Goal: Communication & Community: Answer question/provide support

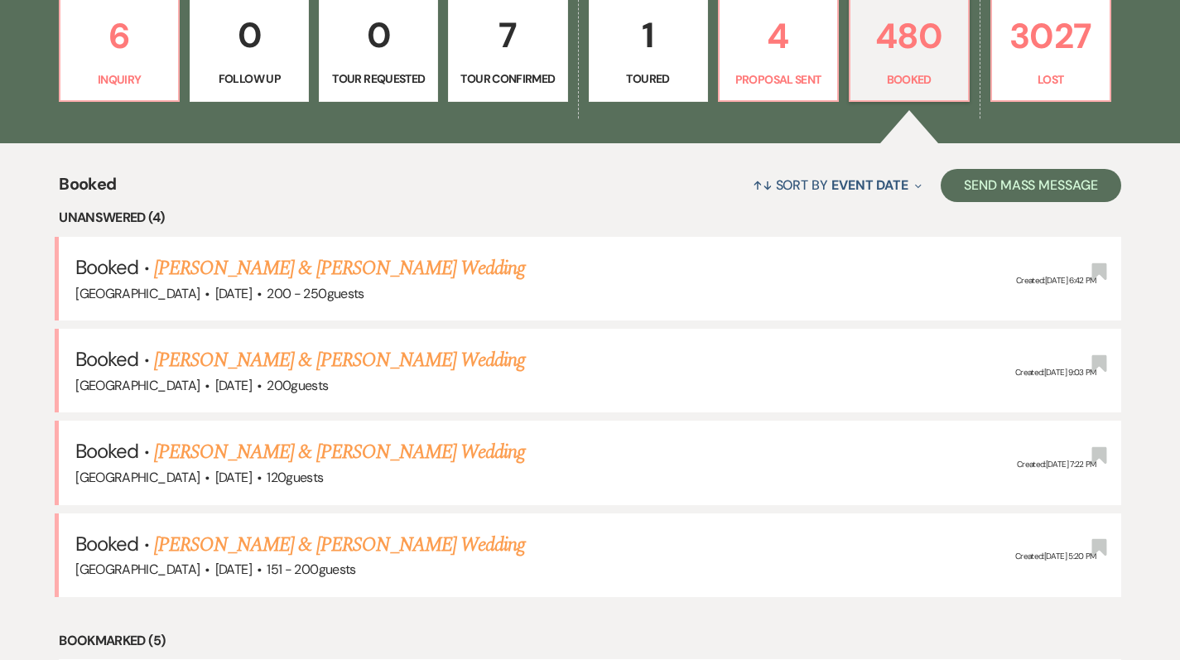
click at [282, 272] on link "[PERSON_NAME] & [PERSON_NAME] Wedding" at bounding box center [339, 268] width 371 height 30
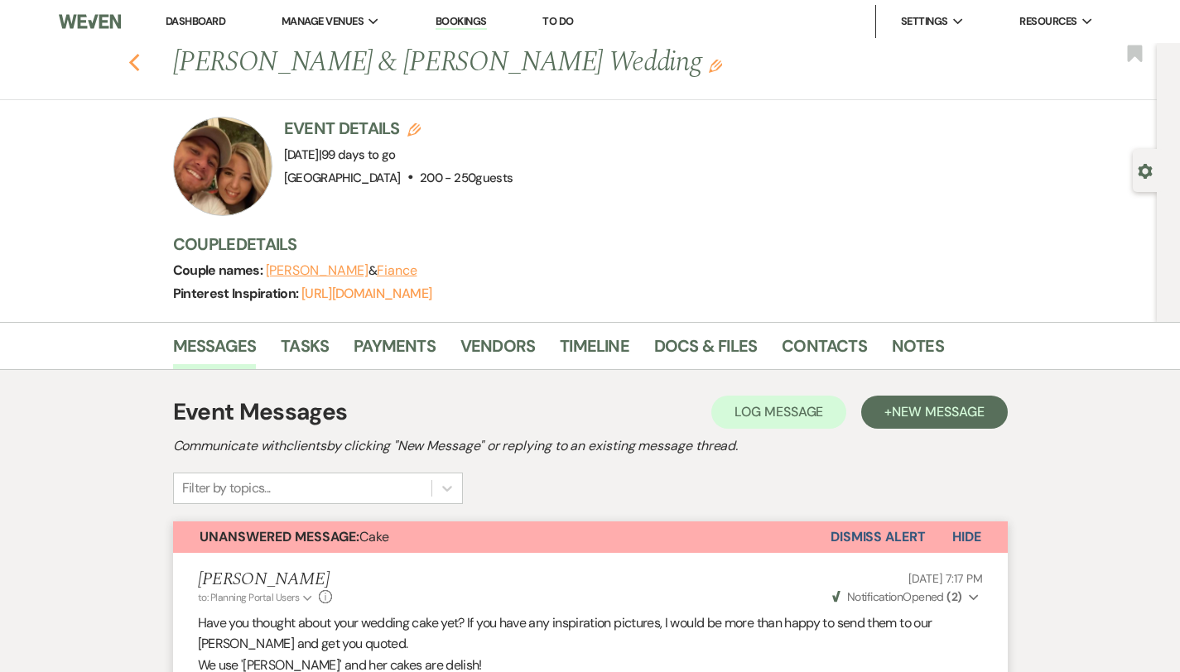
click at [128, 60] on icon "Previous" at bounding box center [134, 63] width 12 height 20
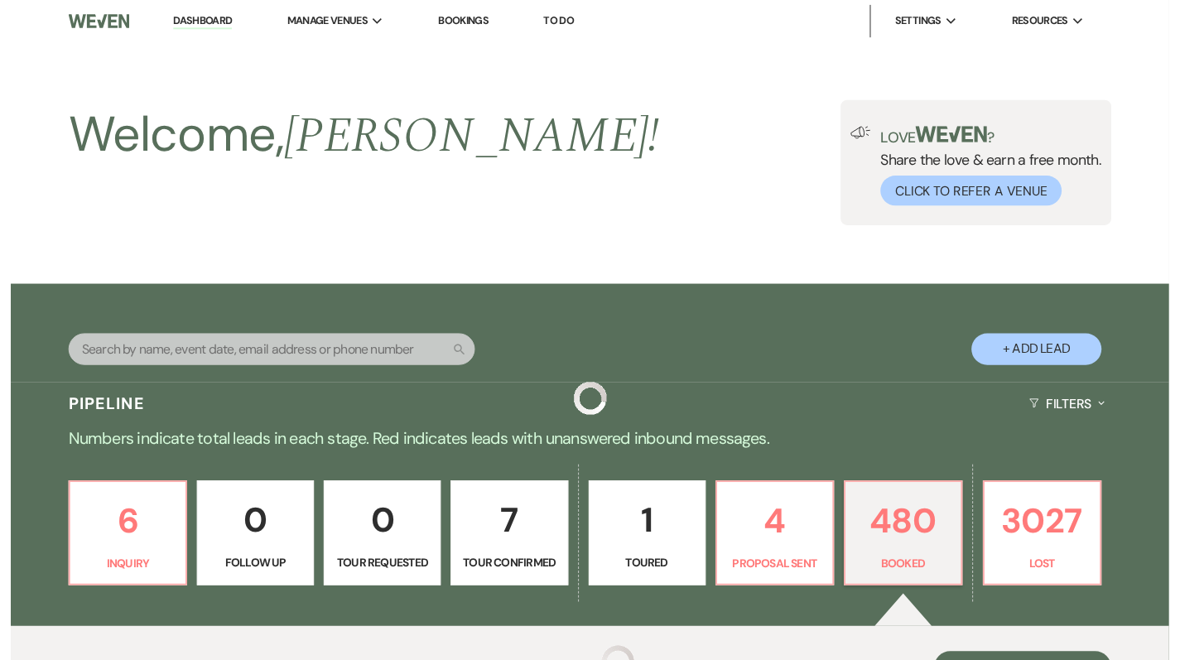
scroll to position [494, 0]
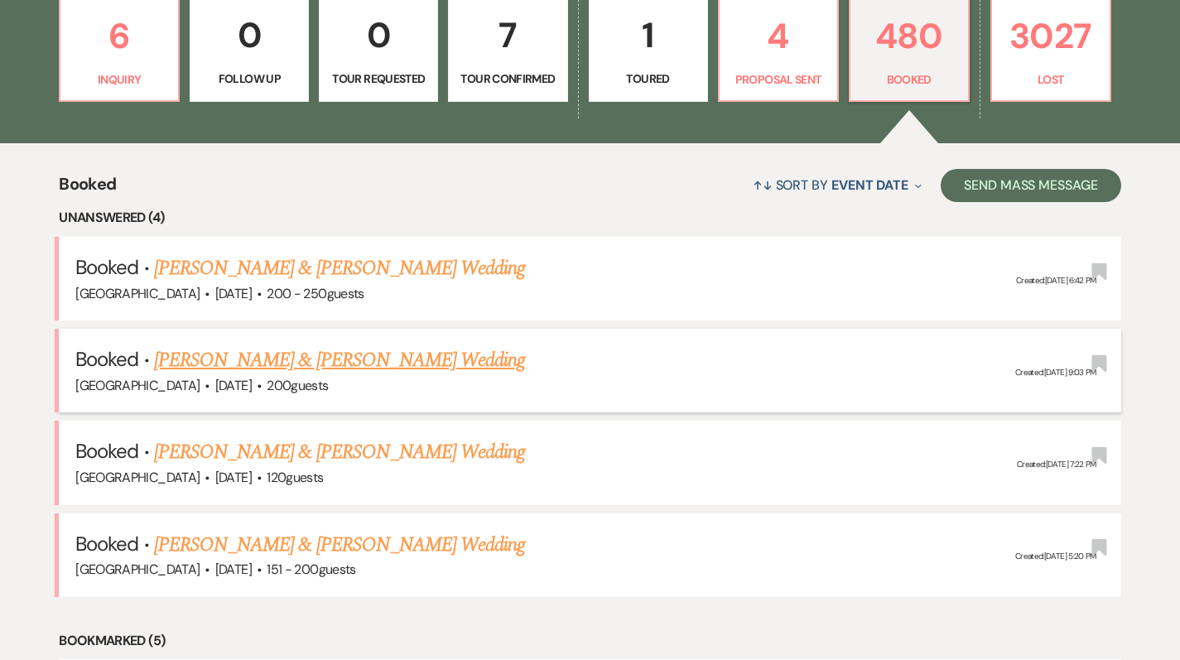
click at [282, 364] on link "[PERSON_NAME] & [PERSON_NAME] Wedding" at bounding box center [339, 360] width 371 height 30
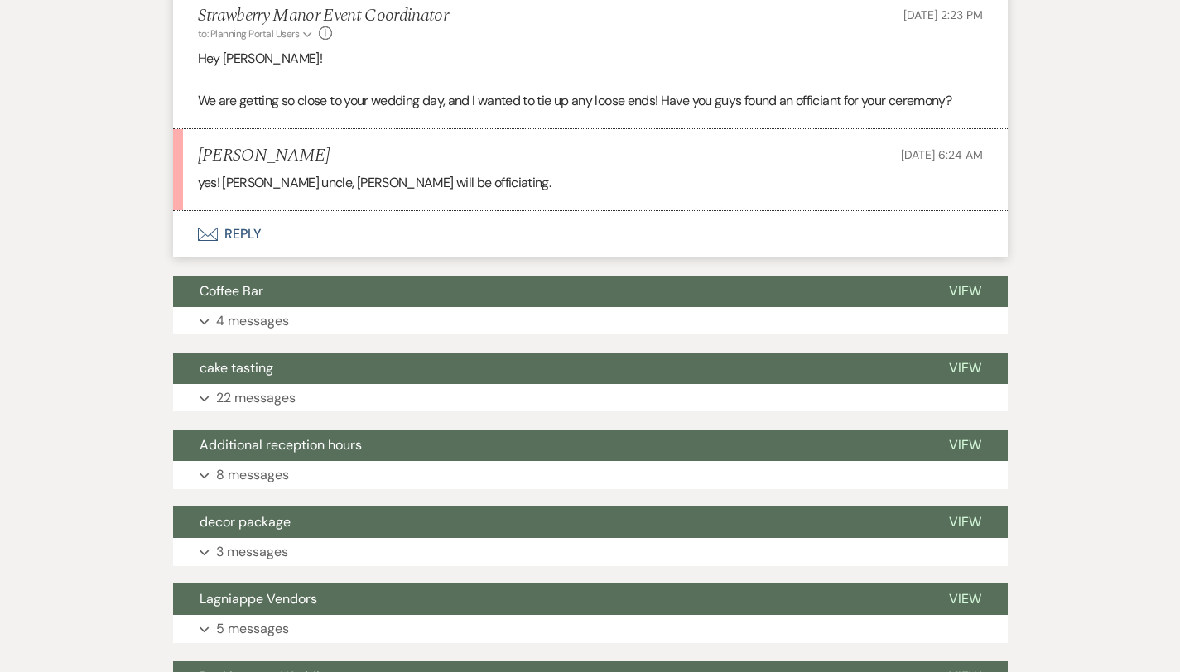
scroll to position [412, 0]
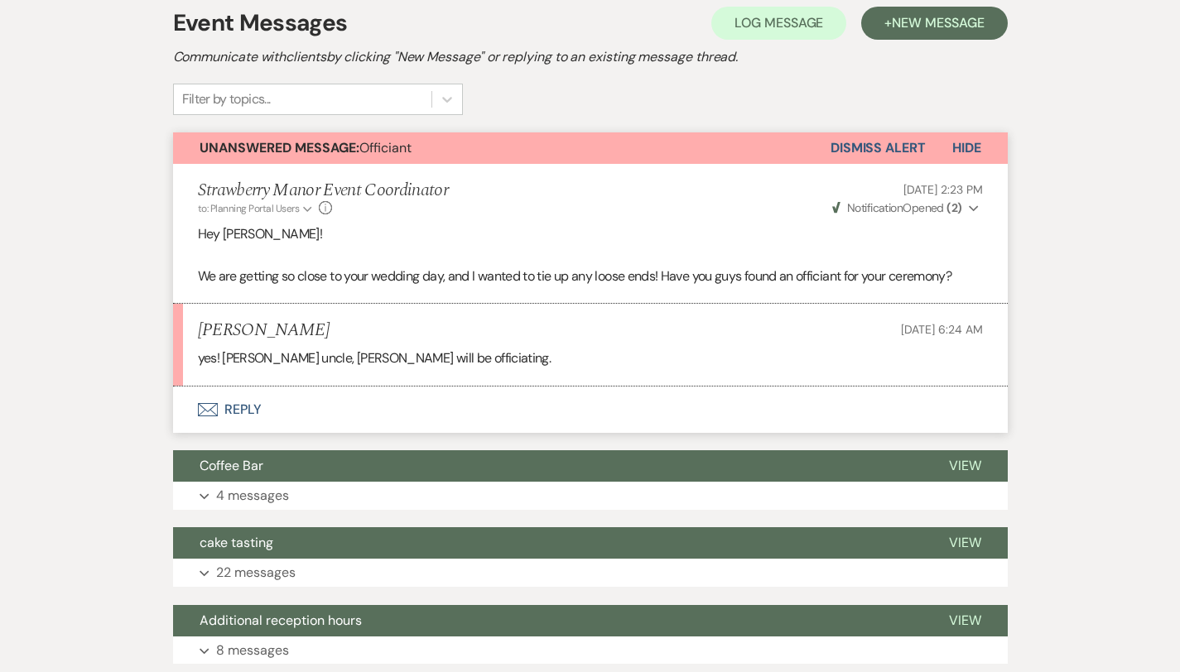
click at [181, 410] on button "Envelope Reply" at bounding box center [590, 410] width 835 height 46
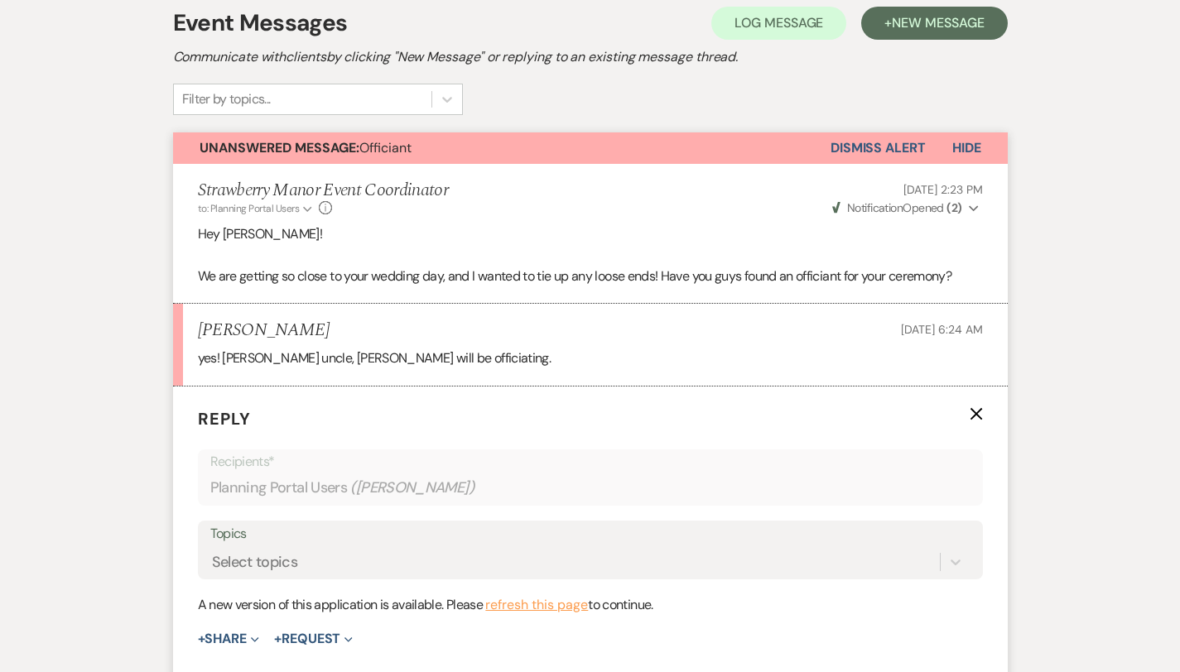
scroll to position [633, 0]
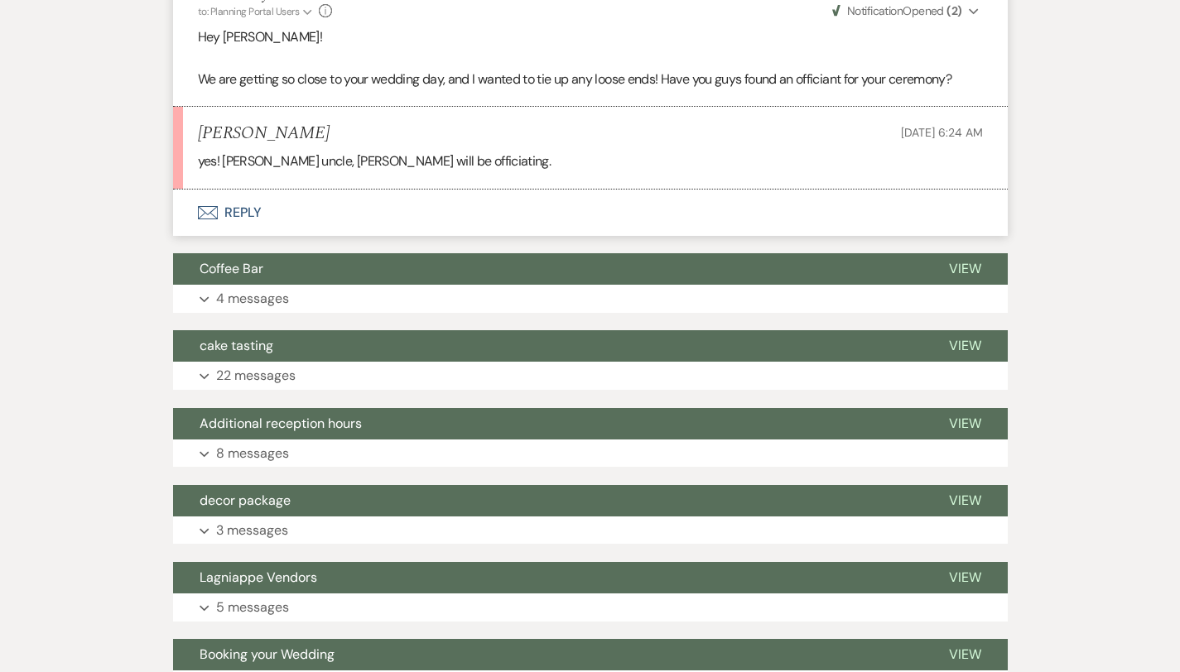
scroll to position [593, 0]
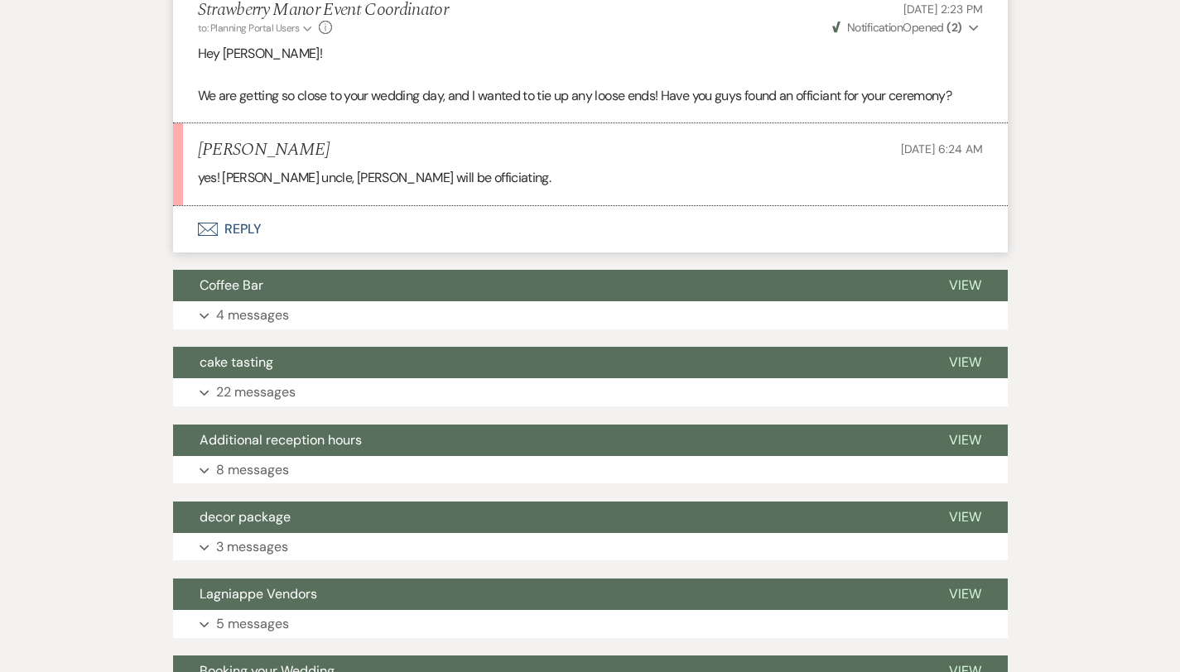
click at [182, 229] on button "Envelope Reply" at bounding box center [590, 229] width 835 height 46
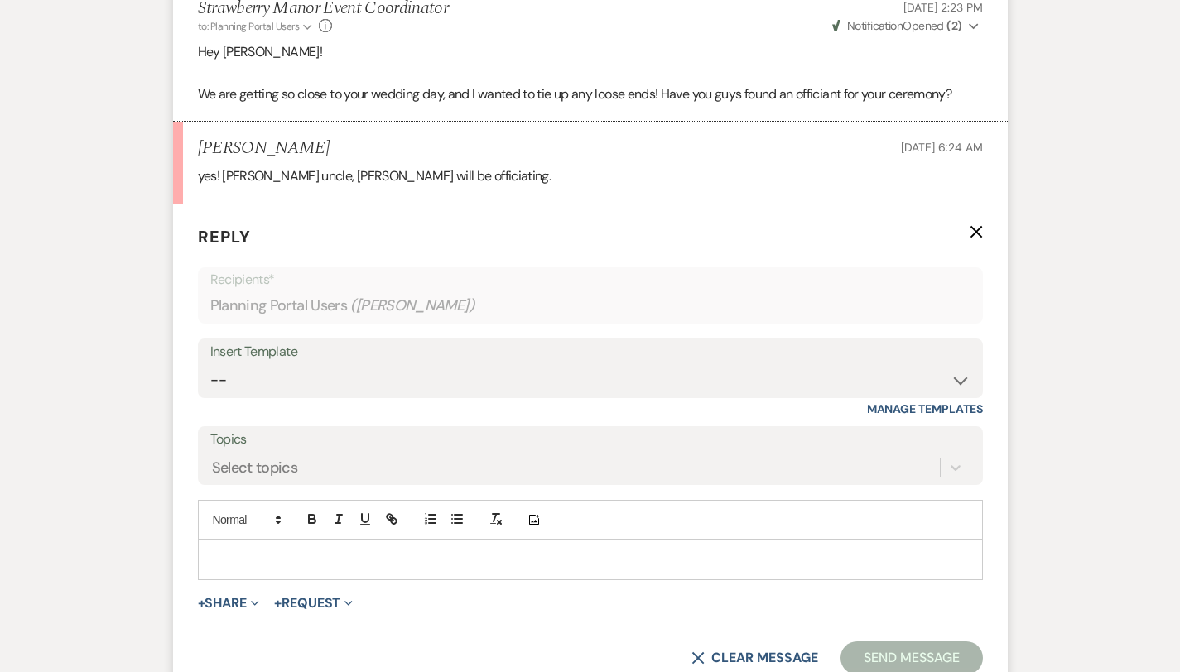
scroll to position [633, 0]
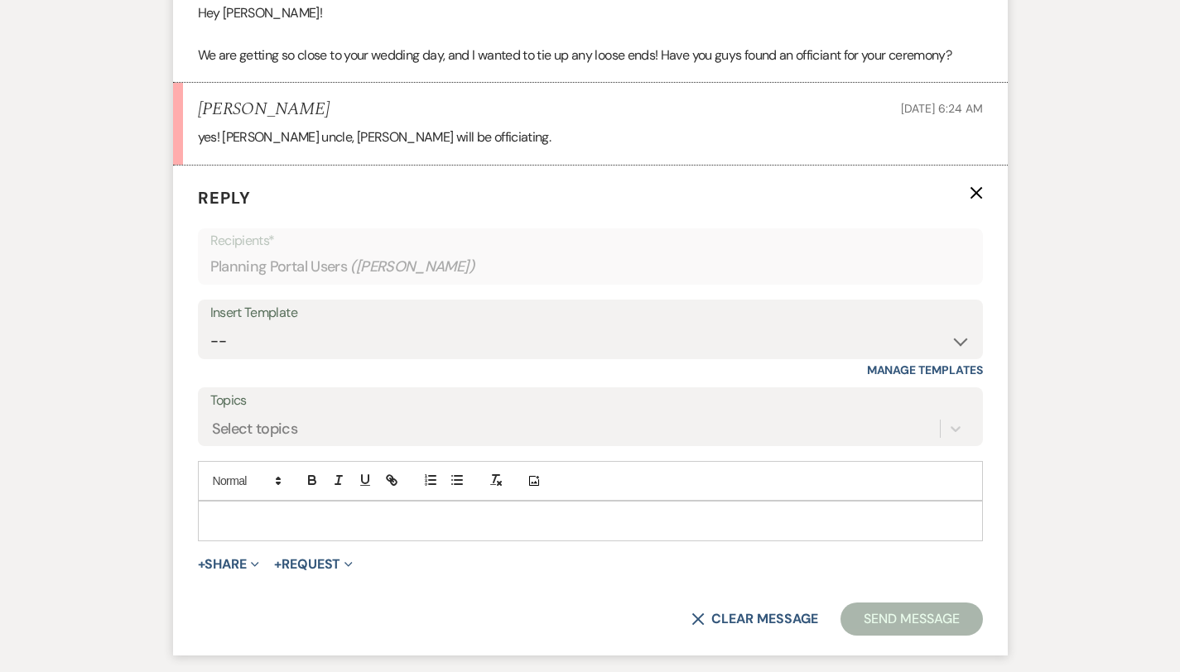
click at [211, 512] on p at bounding box center [590, 521] width 758 height 18
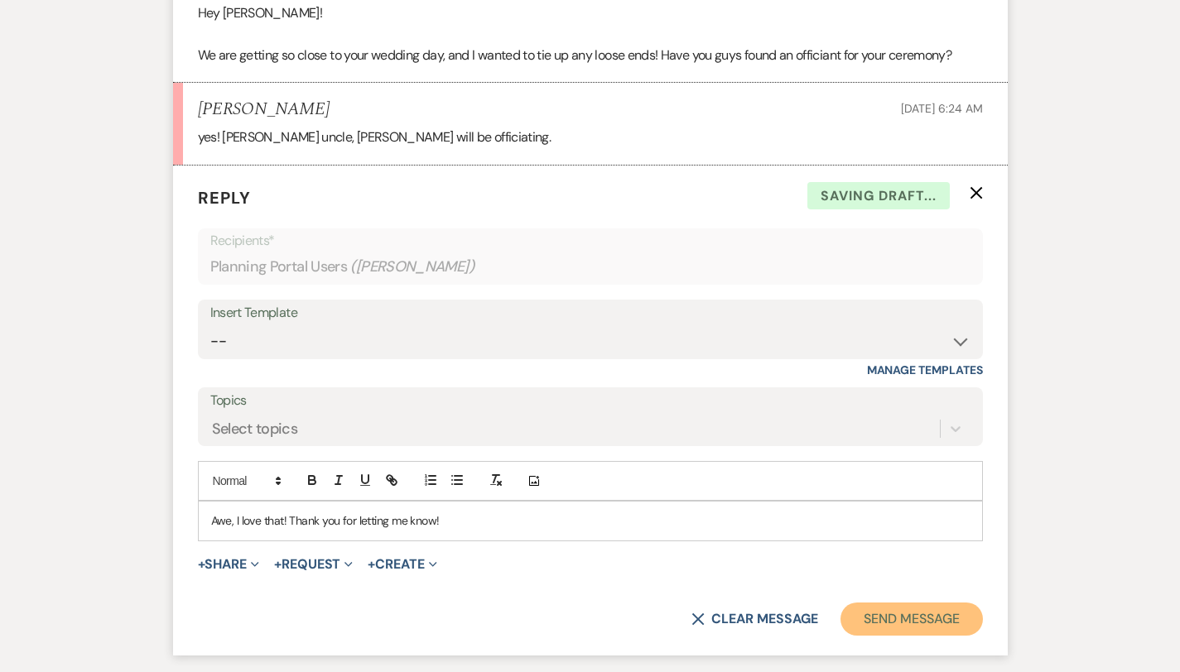
click at [919, 608] on button "Send Message" at bounding box center [911, 619] width 142 height 33
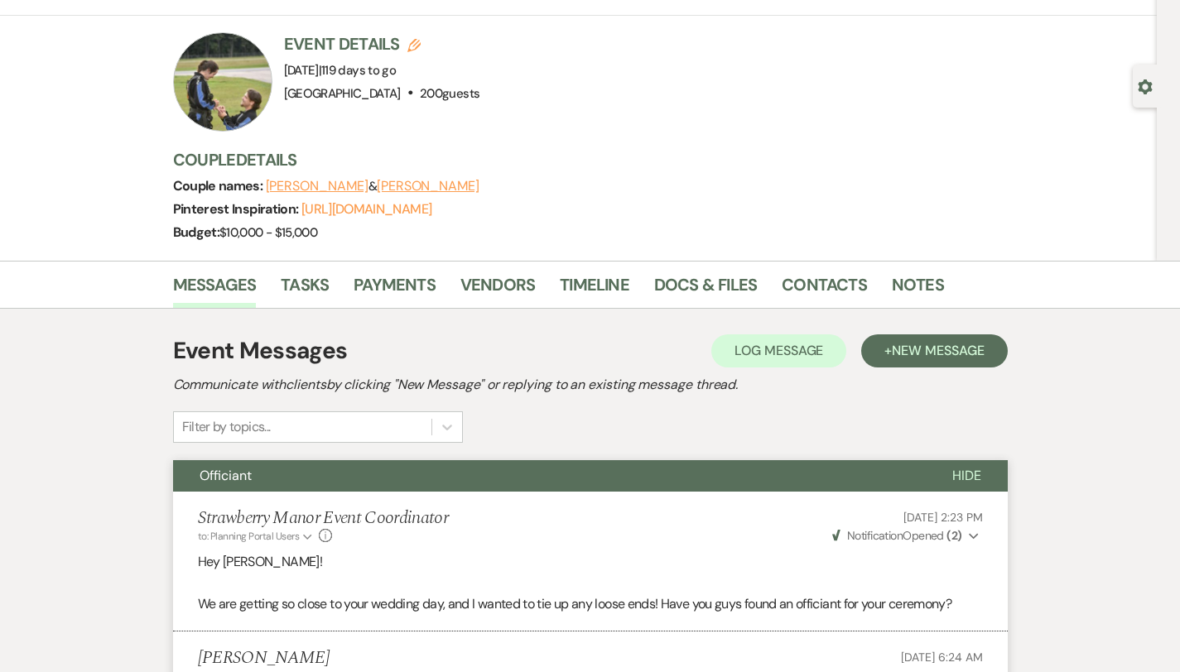
scroll to position [0, 0]
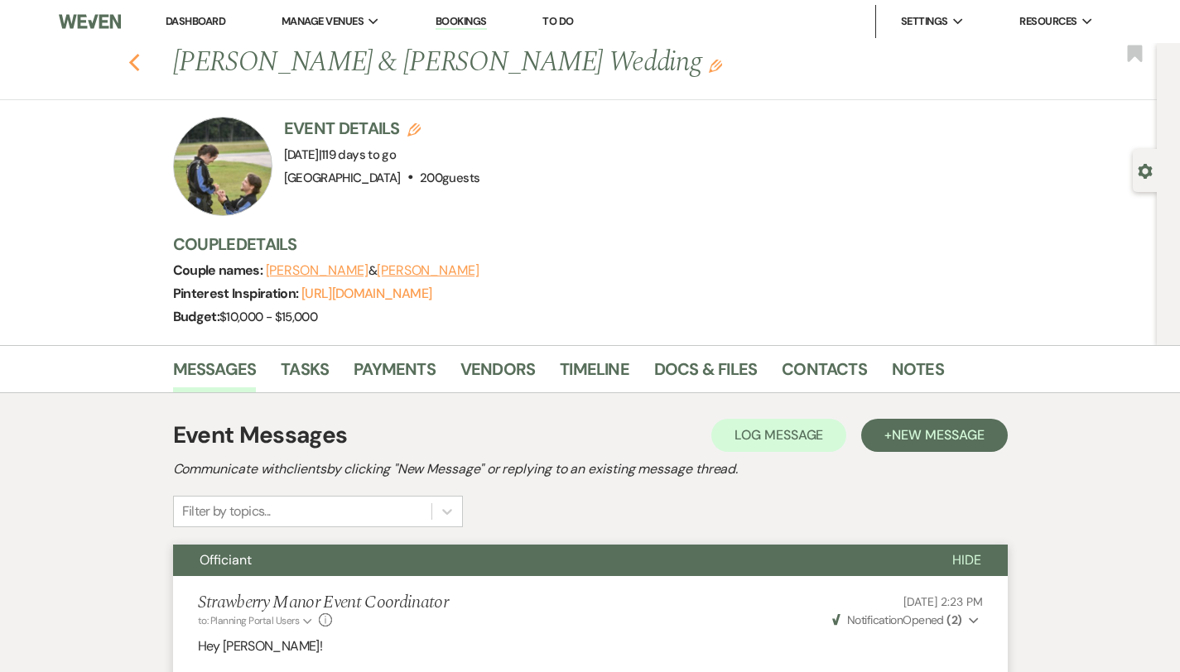
click at [128, 60] on use "button" at bounding box center [133, 63] width 11 height 18
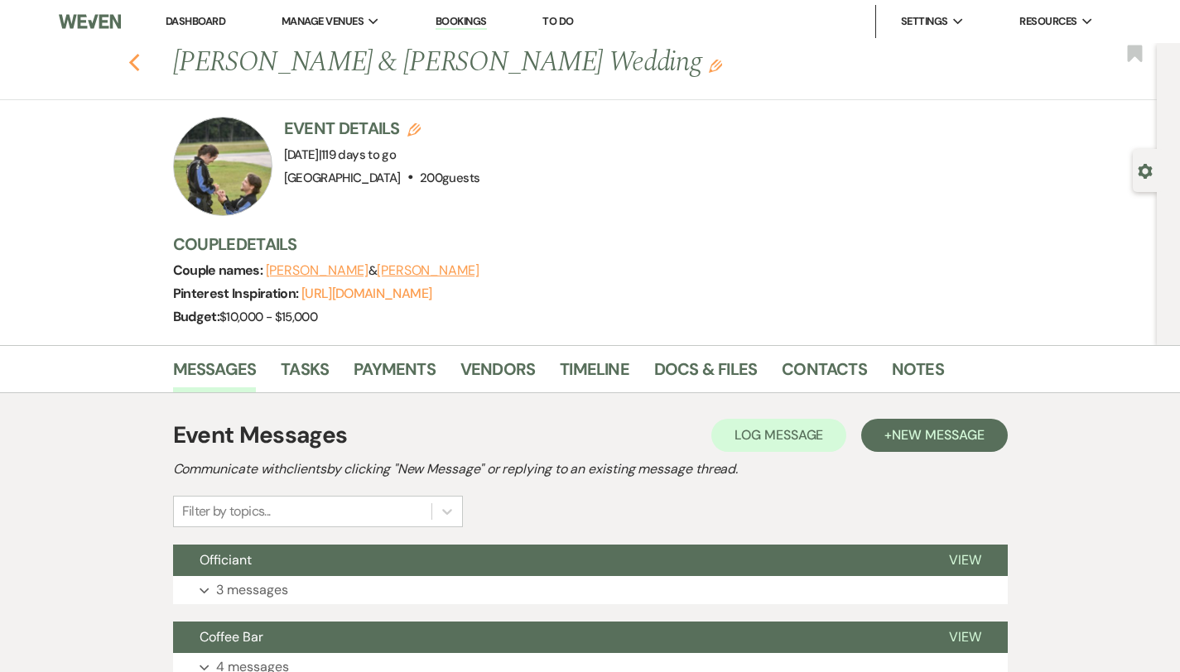
click at [128, 67] on icon "Previous" at bounding box center [134, 63] width 12 height 20
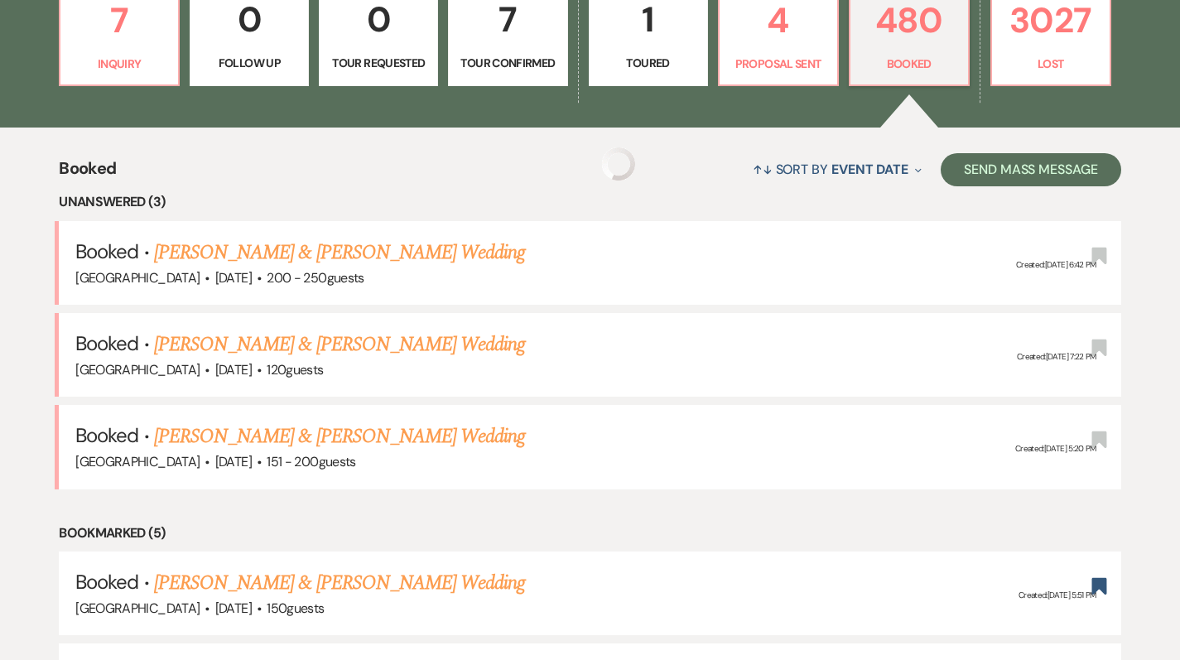
scroll to position [511, 0]
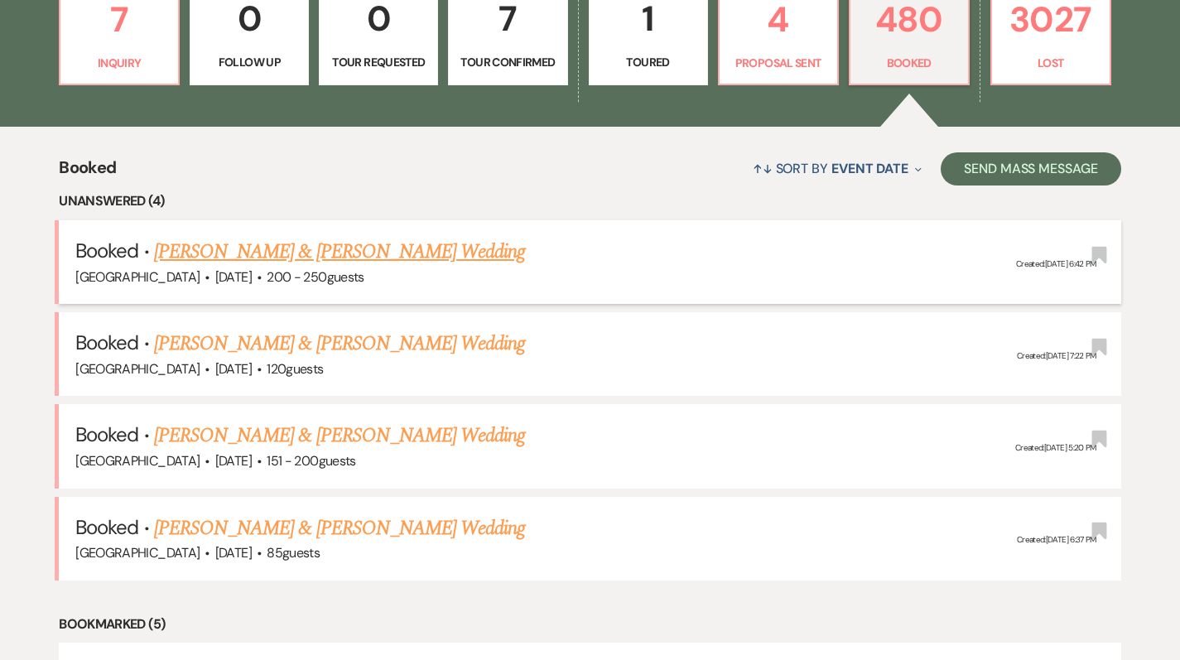
click at [272, 256] on link "[PERSON_NAME] & [PERSON_NAME] Wedding" at bounding box center [339, 252] width 371 height 30
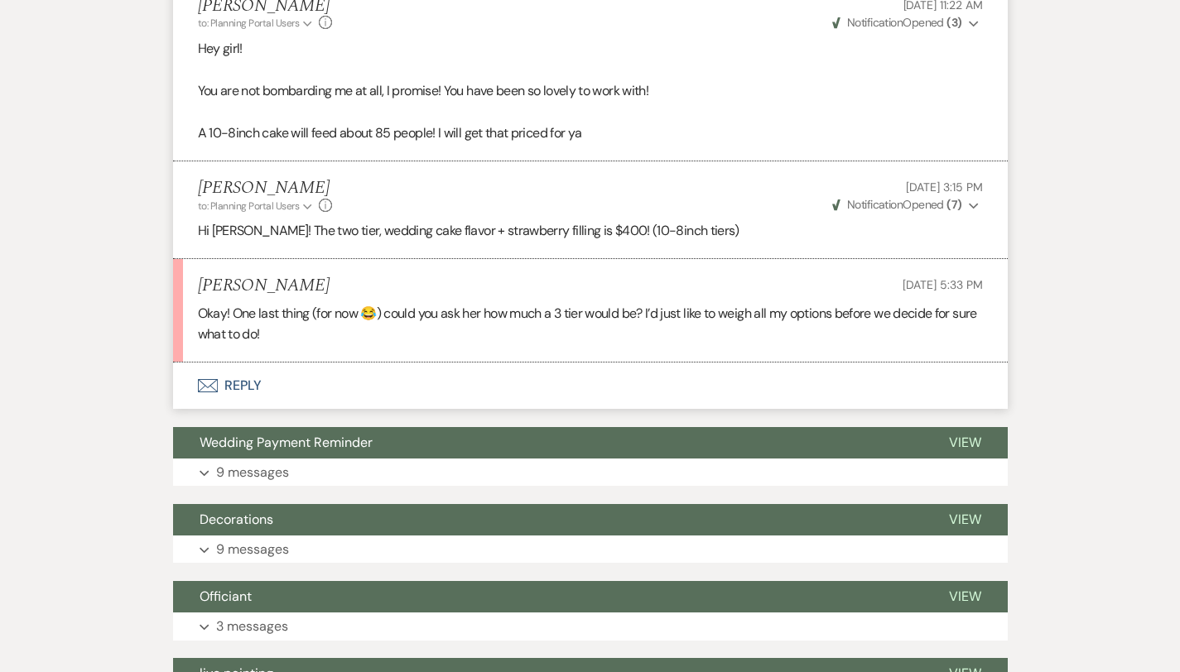
scroll to position [7536, 0]
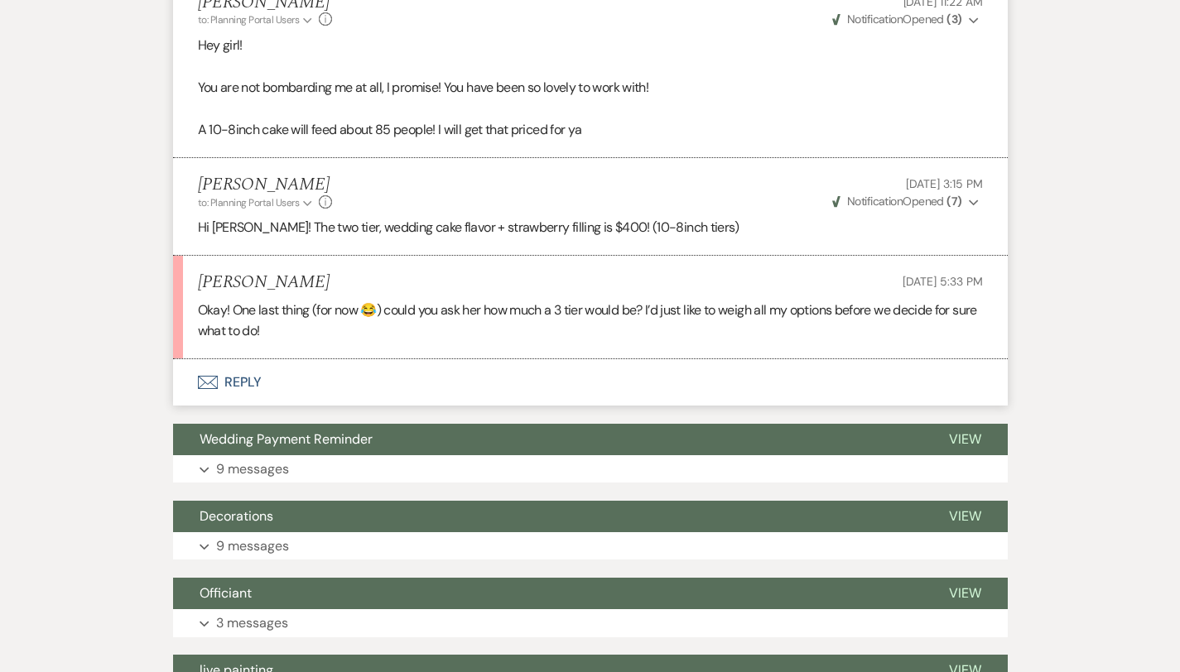
click at [184, 359] on button "Envelope Reply" at bounding box center [590, 382] width 835 height 46
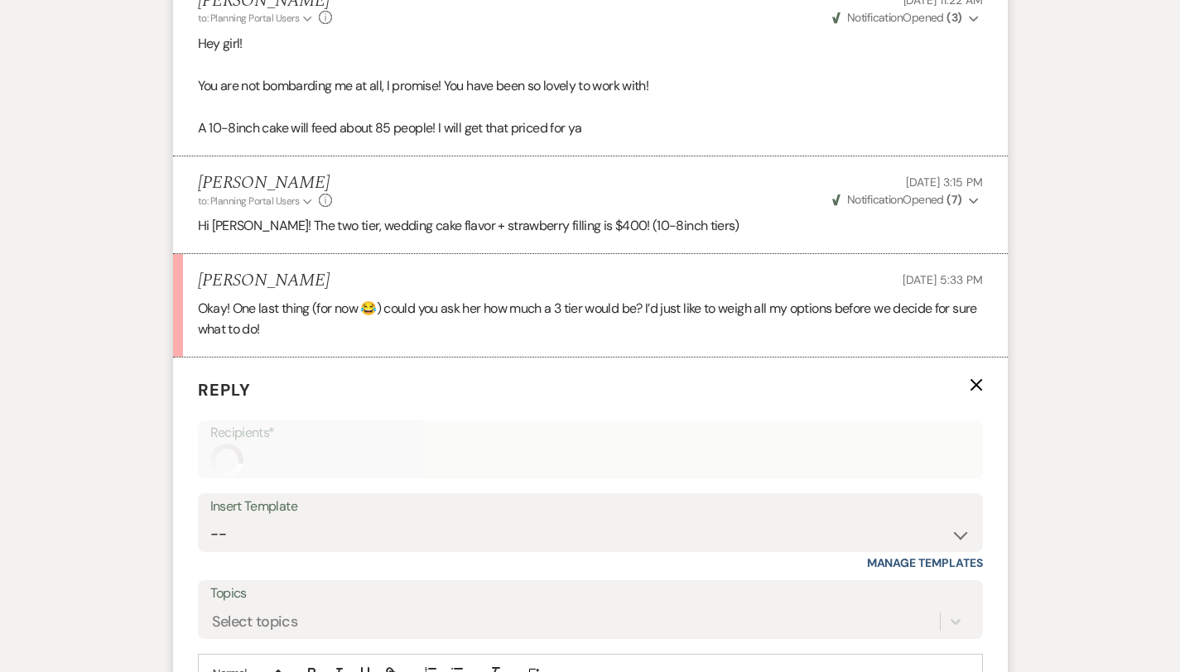
scroll to position [7561, 0]
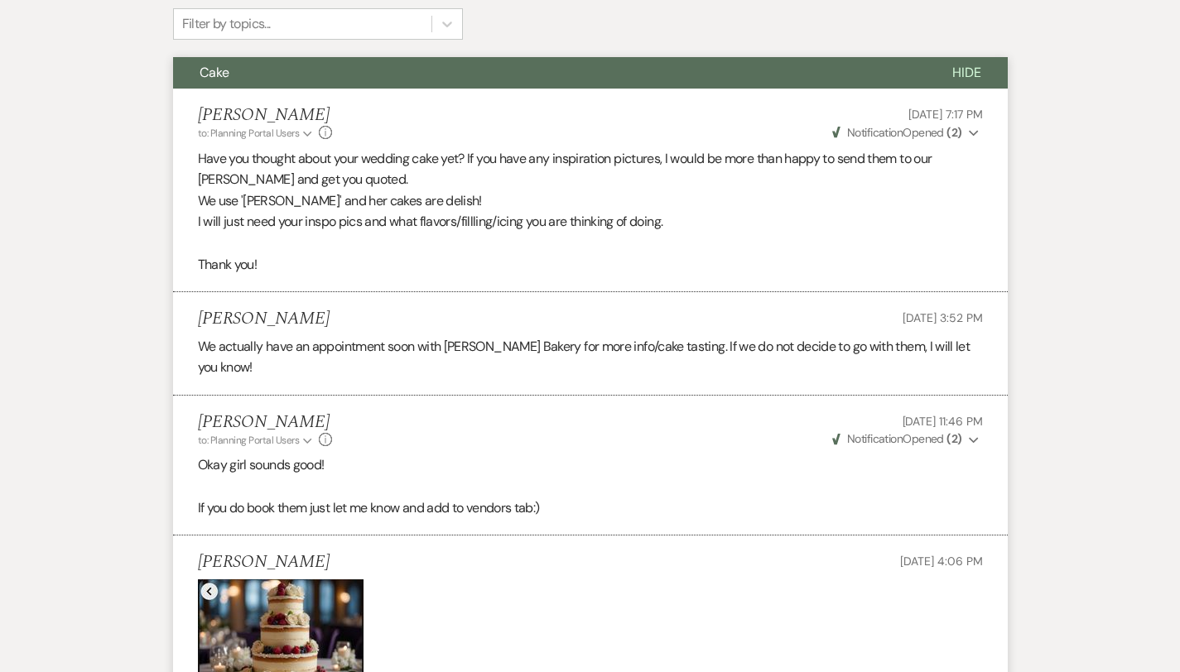
scroll to position [0, 0]
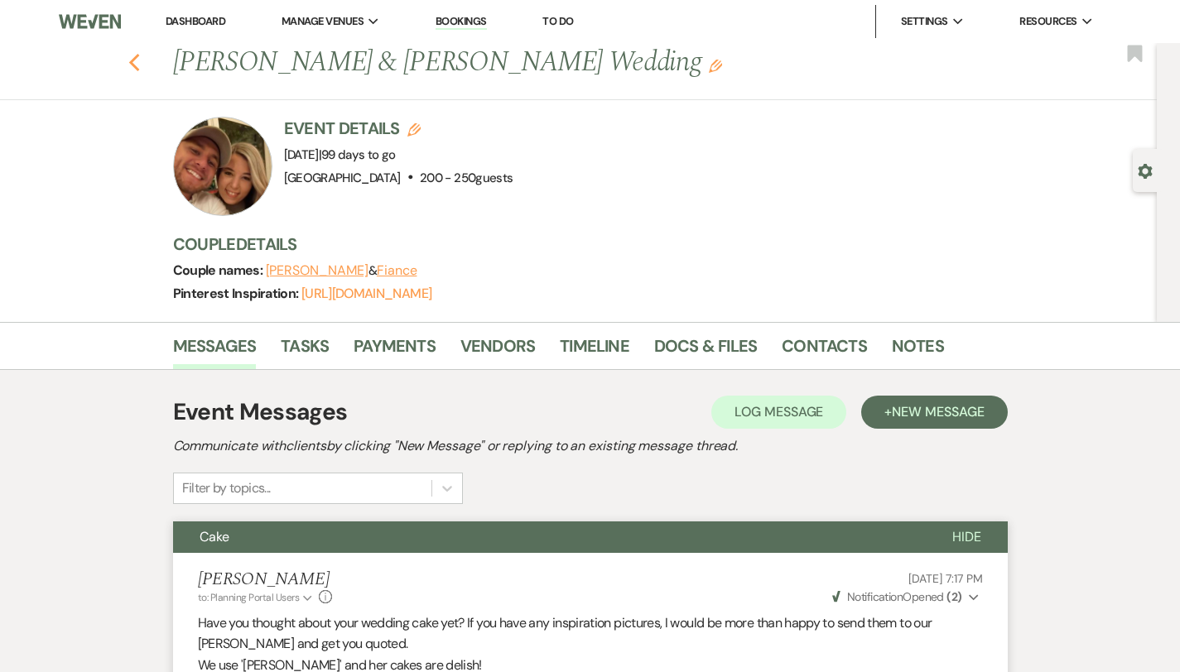
click at [128, 60] on icon "Previous" at bounding box center [134, 63] width 12 height 20
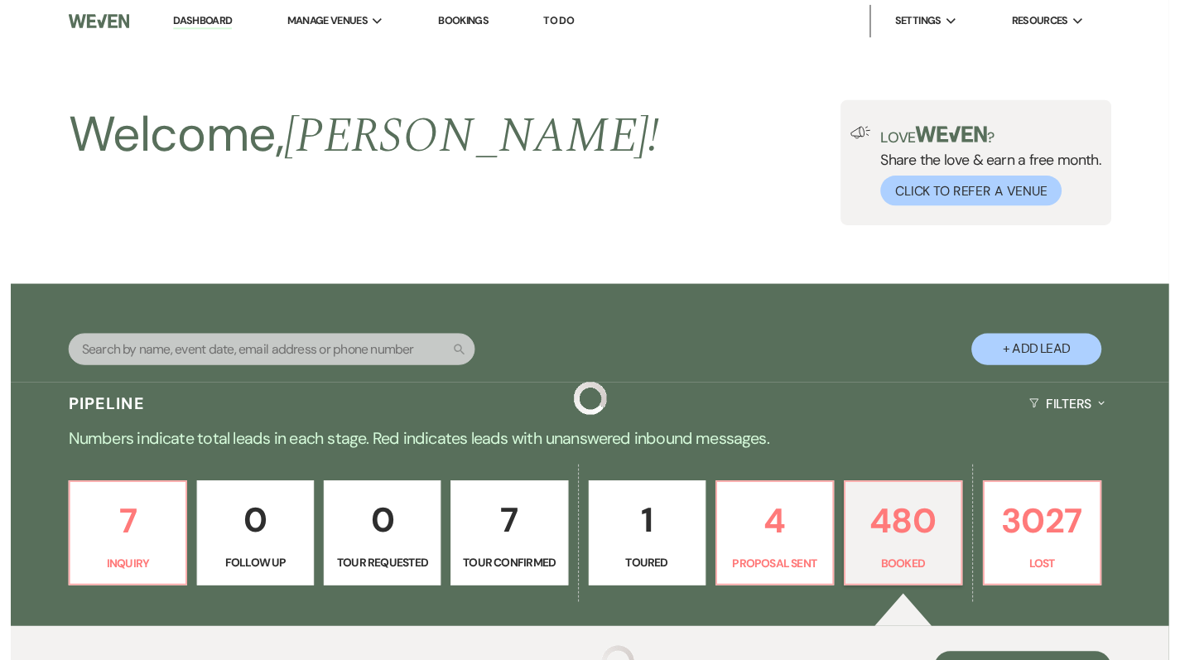
scroll to position [511, 0]
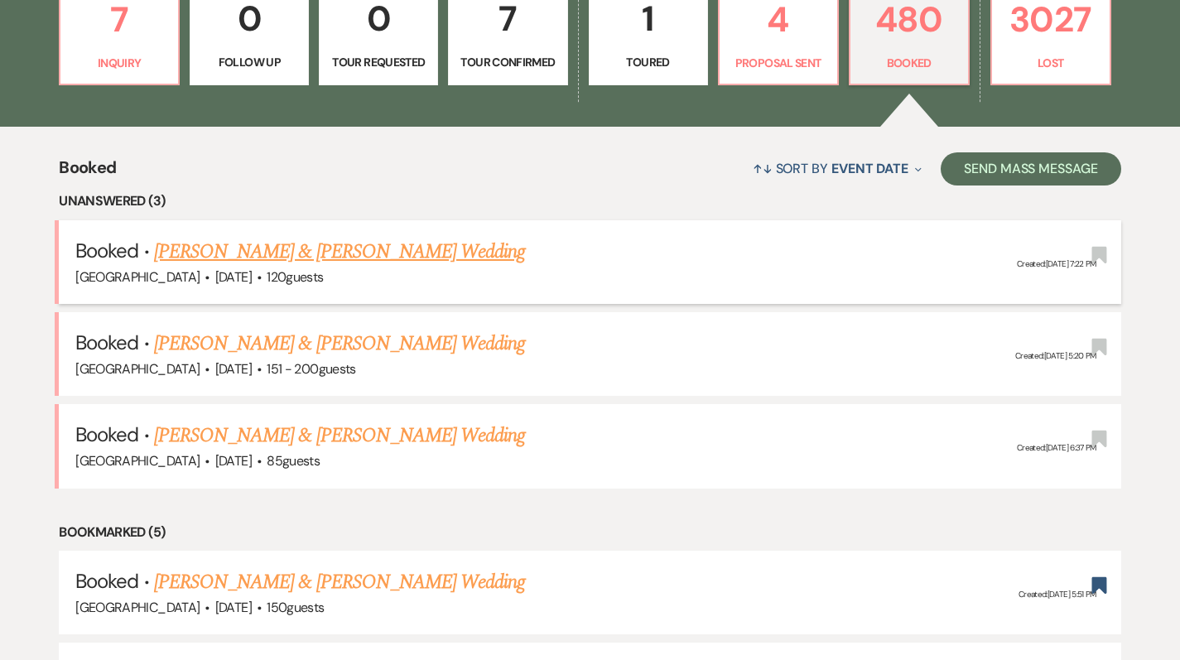
click at [434, 254] on link "[PERSON_NAME] & [PERSON_NAME] Wedding" at bounding box center [339, 252] width 371 height 30
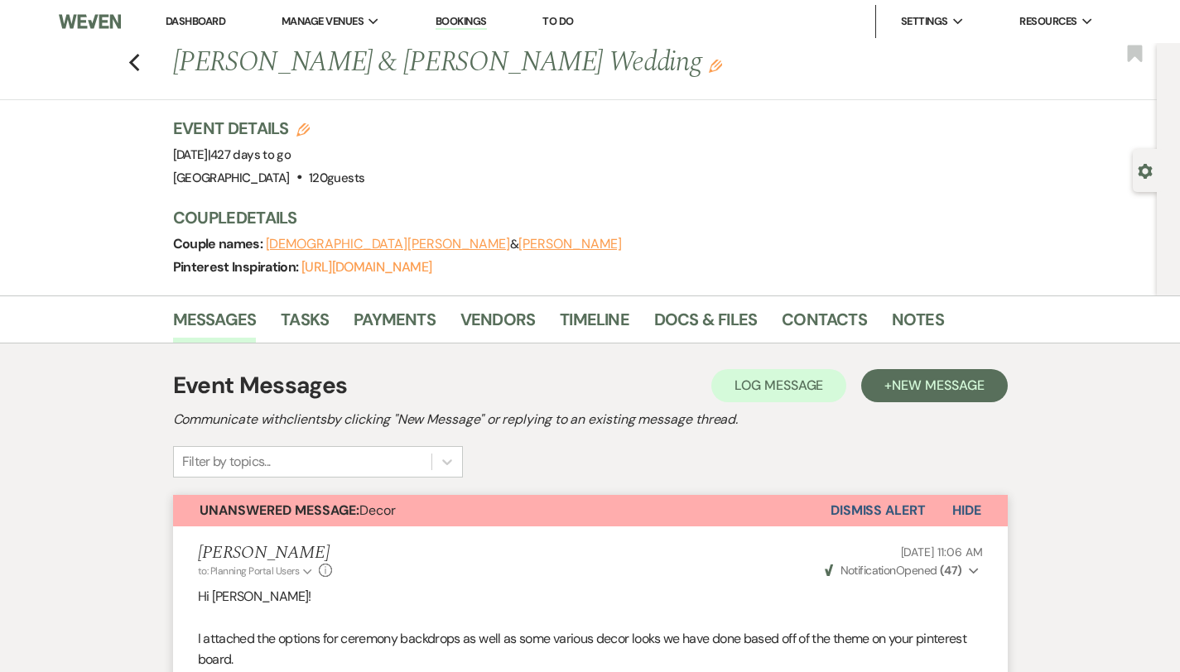
click at [176, 15] on link "Dashboard" at bounding box center [196, 21] width 60 height 14
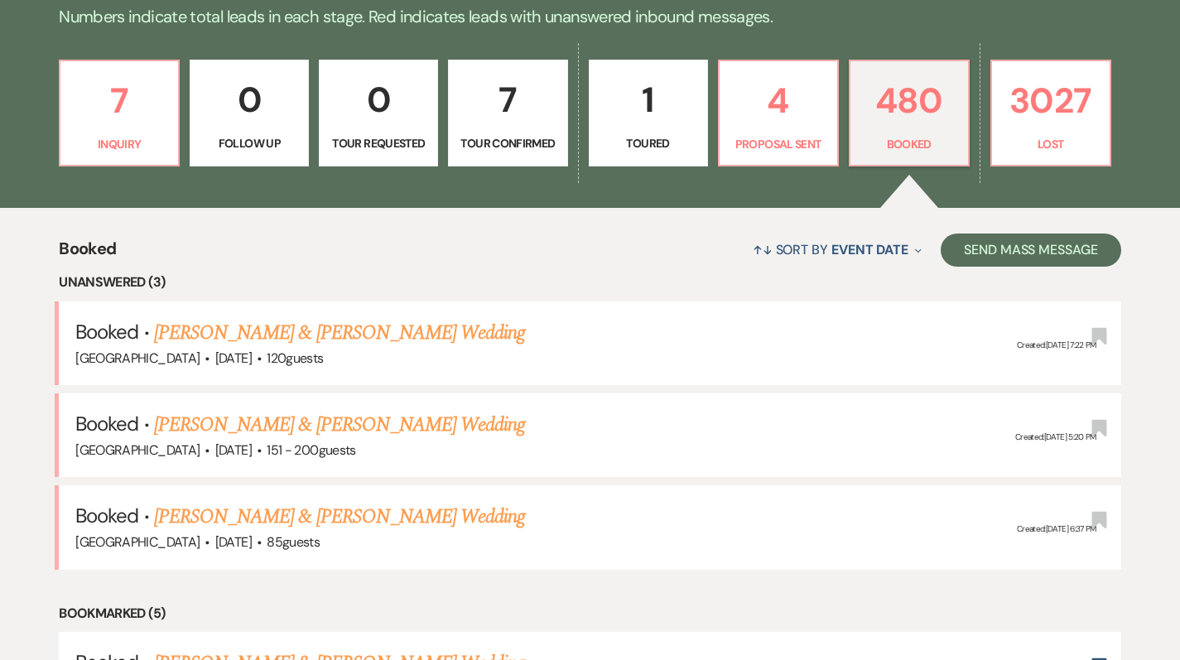
scroll to position [464, 0]
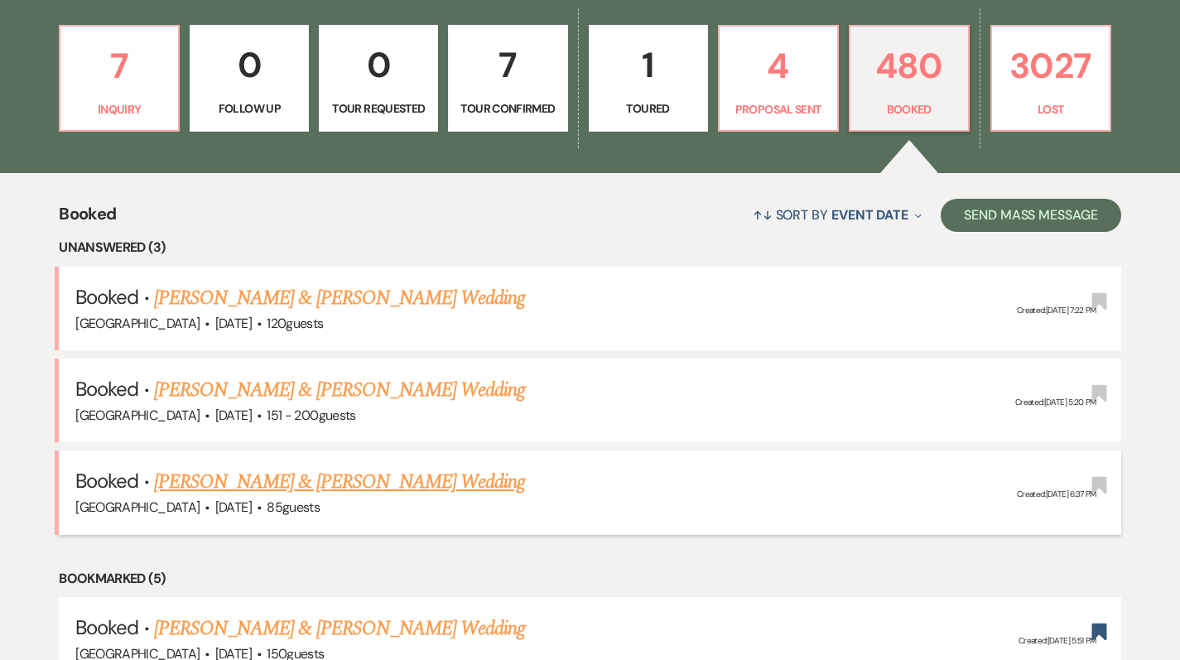
click at [334, 474] on link "[PERSON_NAME] & [PERSON_NAME] Wedding" at bounding box center [339, 482] width 371 height 30
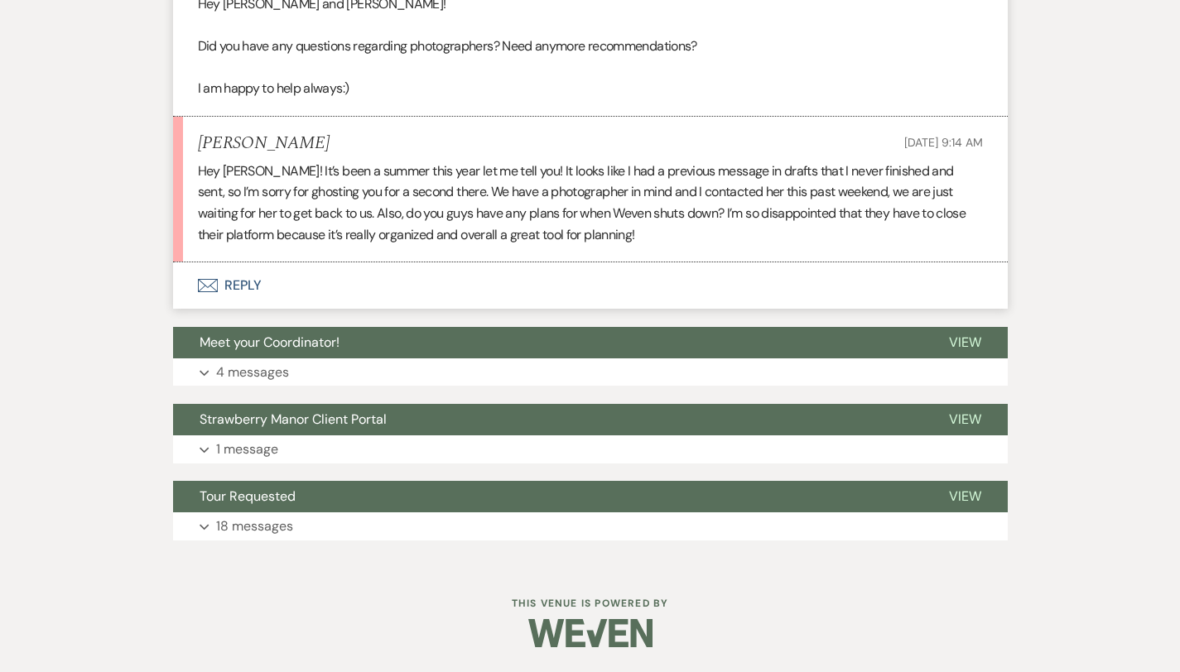
scroll to position [1706, 0]
click at [195, 290] on button "Envelope Reply" at bounding box center [590, 285] width 835 height 46
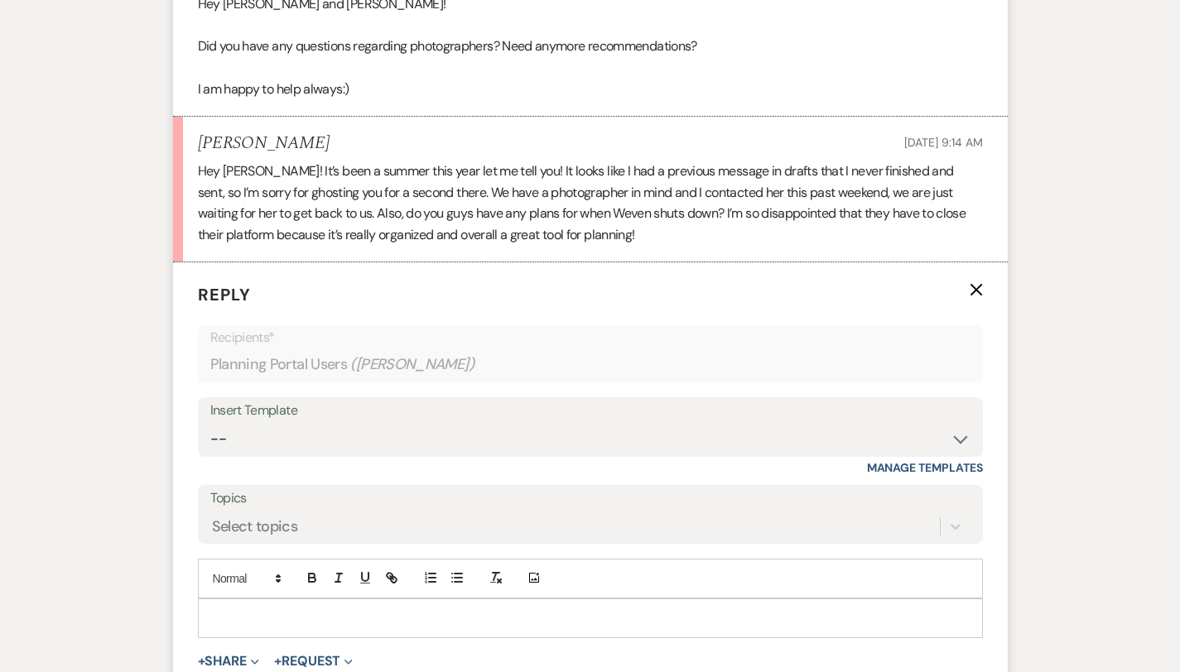
scroll to position [1877, 0]
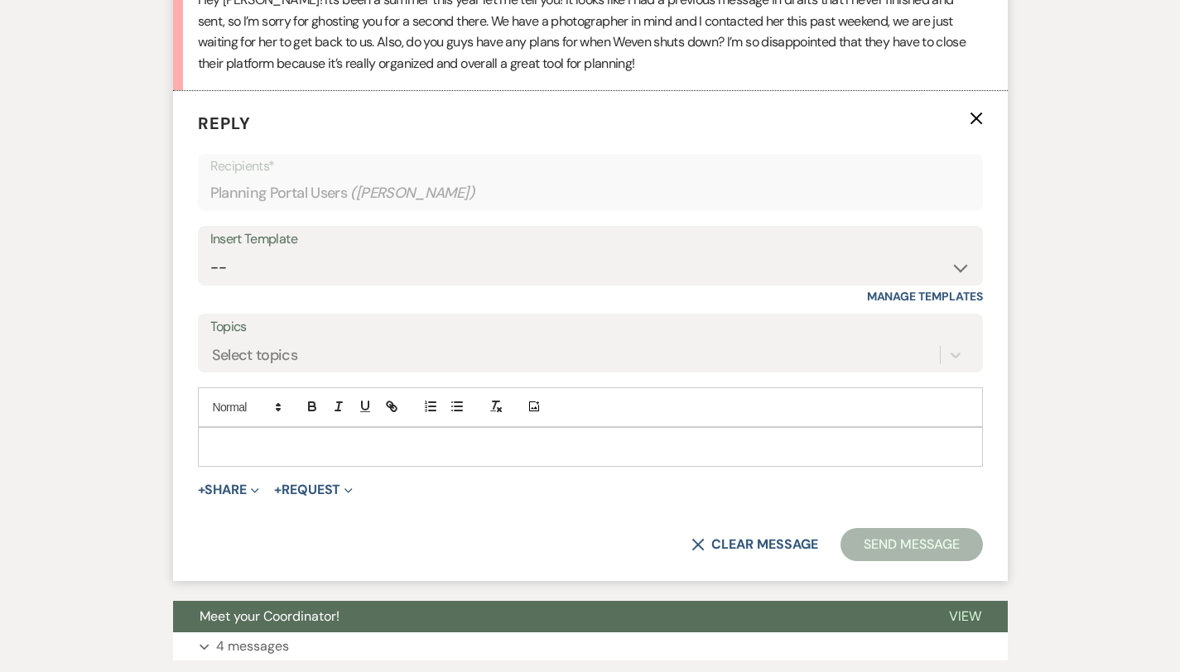
click at [249, 452] on p at bounding box center [590, 447] width 758 height 18
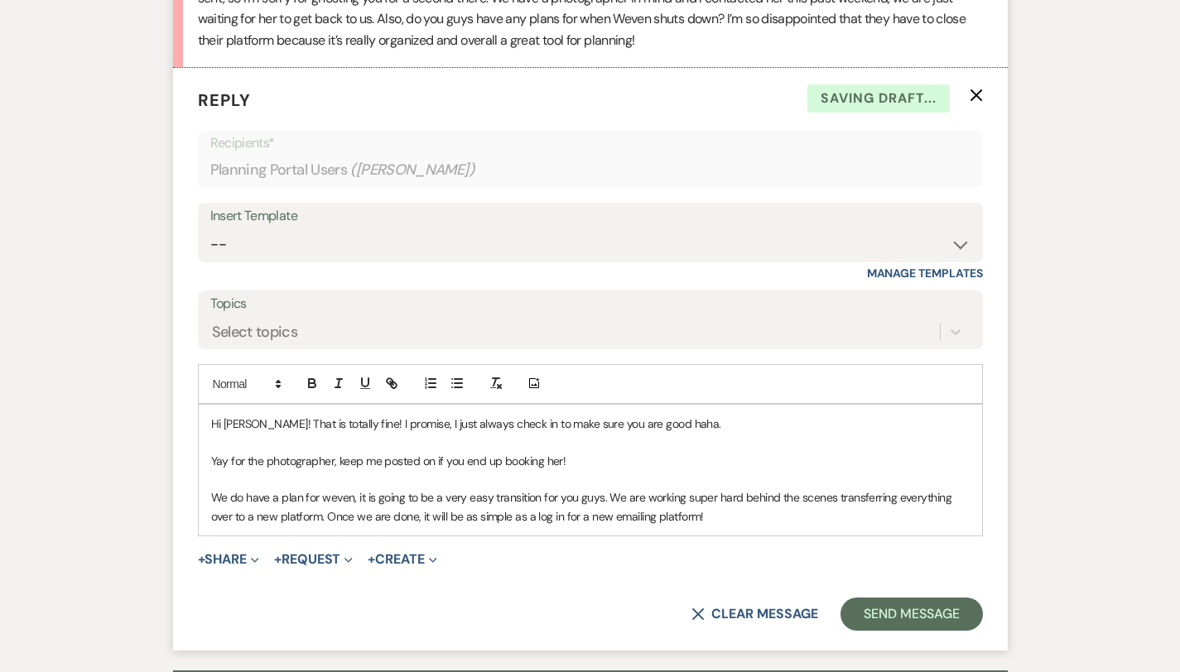
scroll to position [1903, 0]
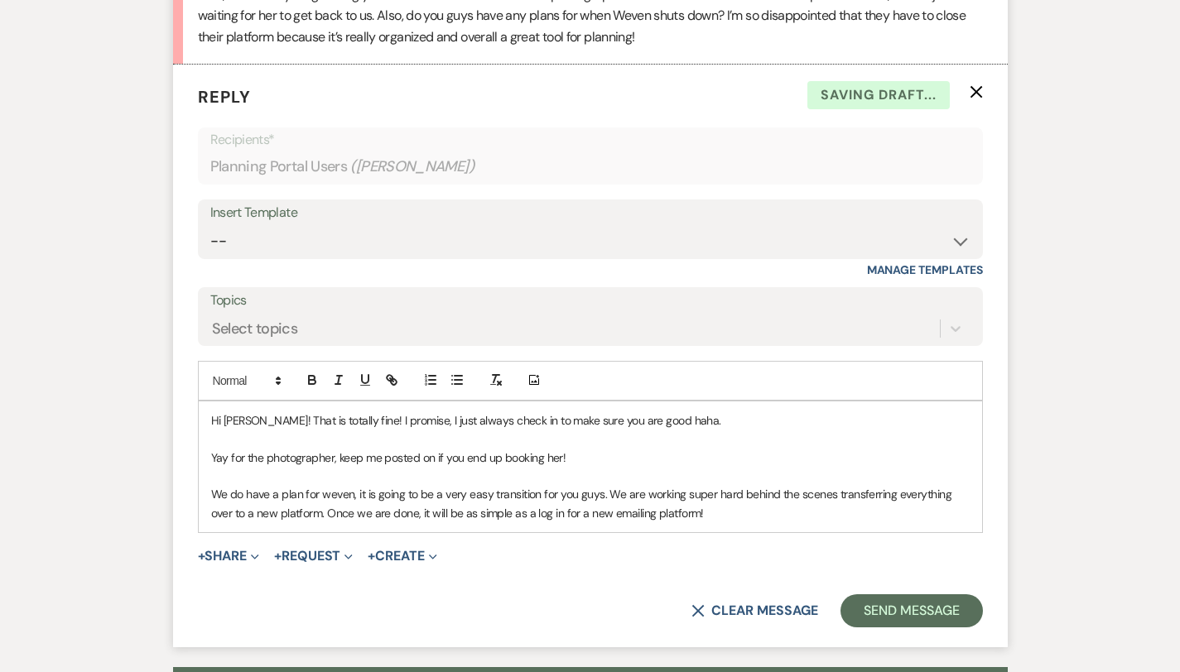
click at [364, 515] on p "We do have a plan for weven, it is going to be a very easy transition for you g…" at bounding box center [590, 503] width 758 height 37
click at [416, 514] on p "We do have a plan for weven, it is going to be a very easy transition for you g…" at bounding box center [590, 503] width 758 height 37
click at [456, 512] on p "We do have a plan for weven, it is going to be a very easy transition for you g…" at bounding box center [590, 503] width 758 height 37
click at [955, 609] on button "Send Message" at bounding box center [911, 610] width 142 height 33
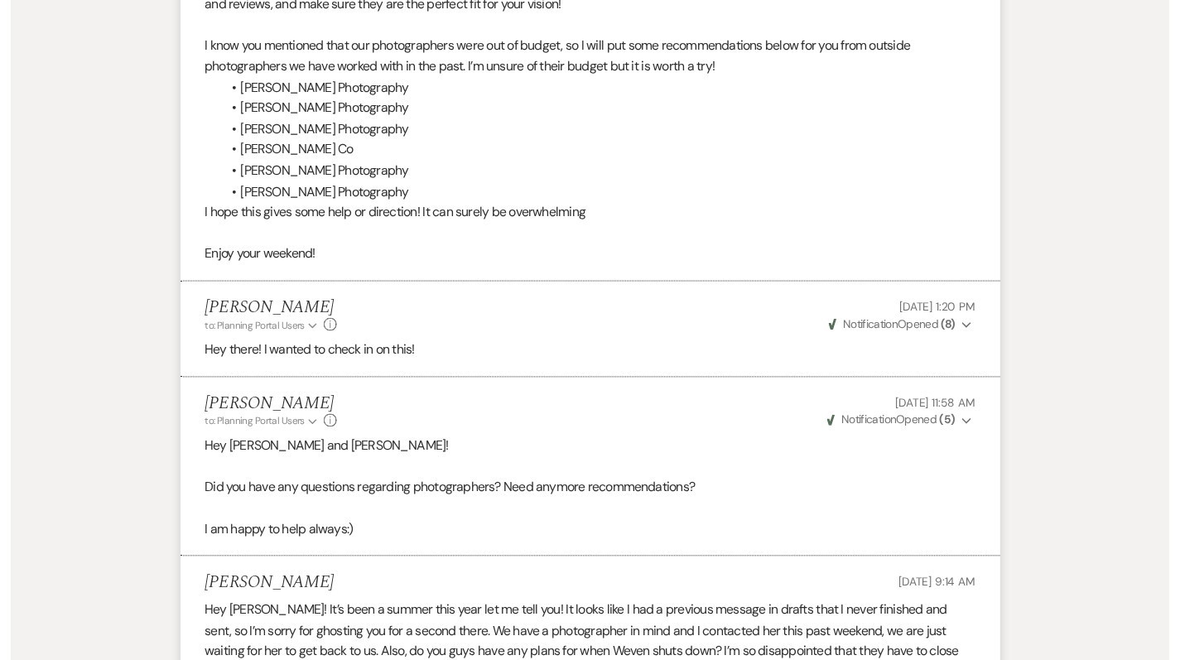
scroll to position [0, 0]
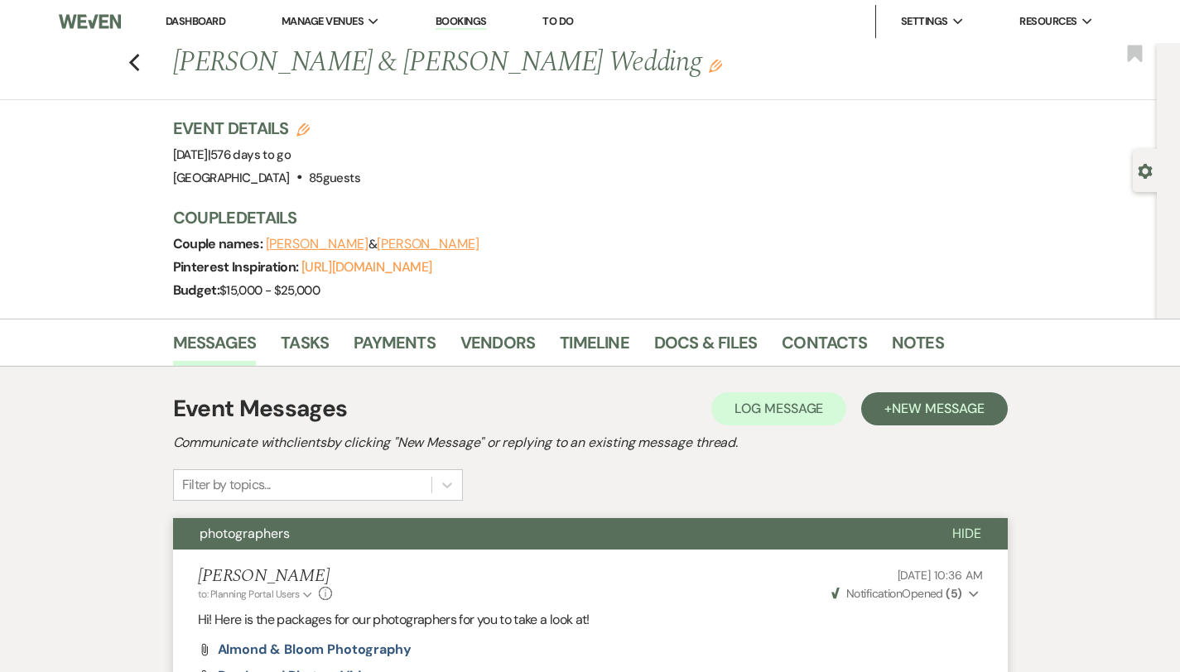
click at [204, 22] on link "Dashboard" at bounding box center [196, 21] width 60 height 14
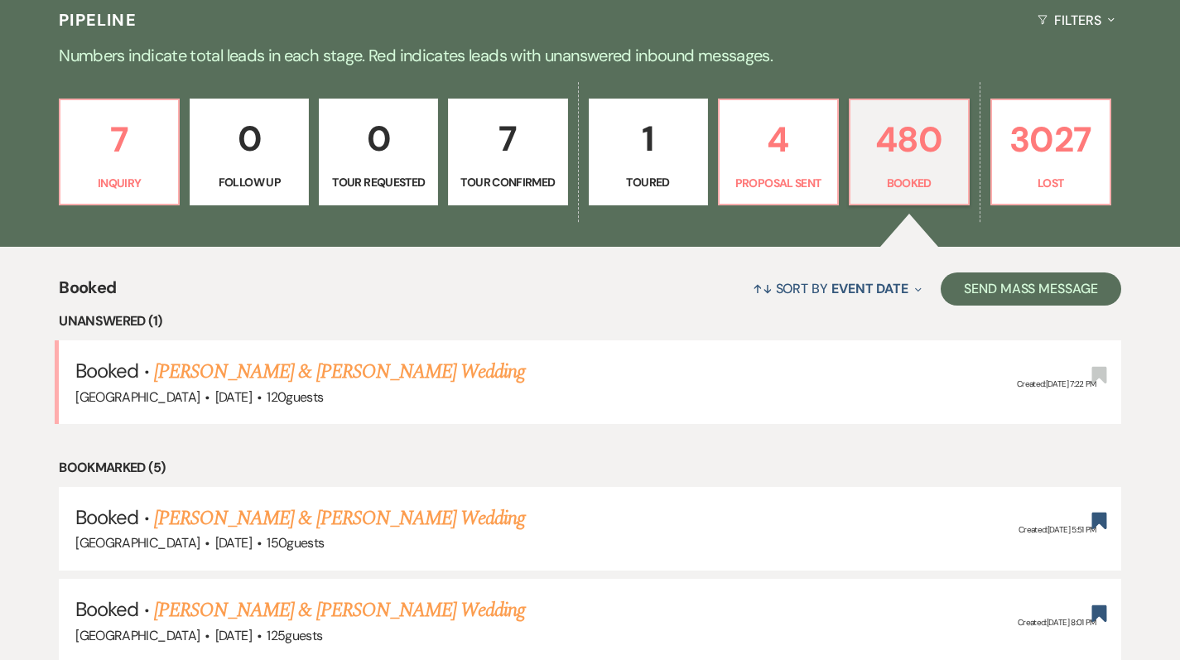
scroll to position [407, 0]
